Goal: Task Accomplishment & Management: Use online tool/utility

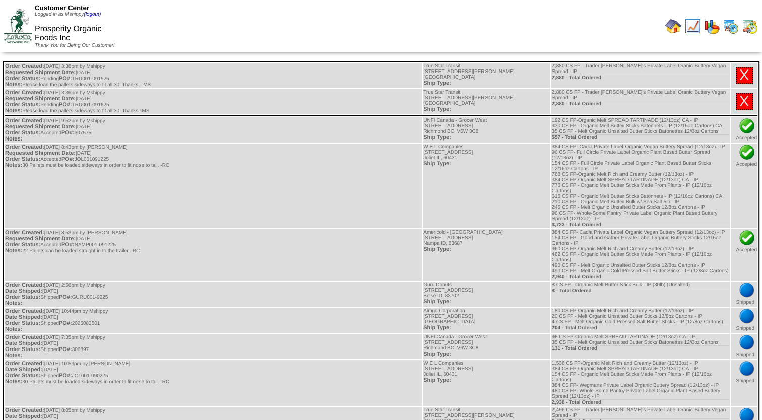
click at [754, 26] on img at bounding box center [750, 26] width 16 height 16
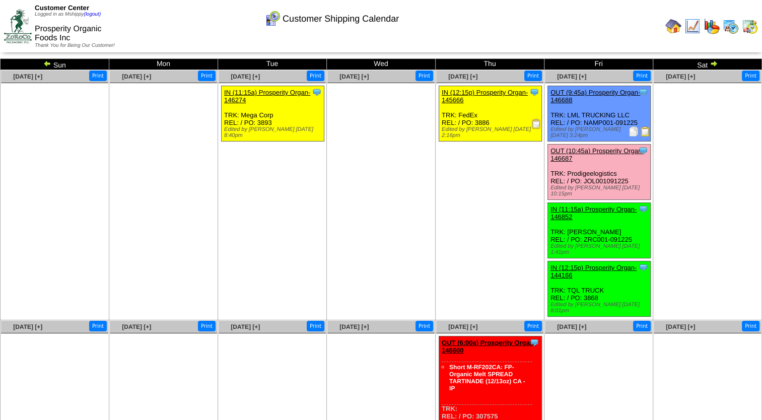
click at [645, 130] on img at bounding box center [645, 131] width 10 height 10
